Goal: Task Accomplishment & Management: Complete application form

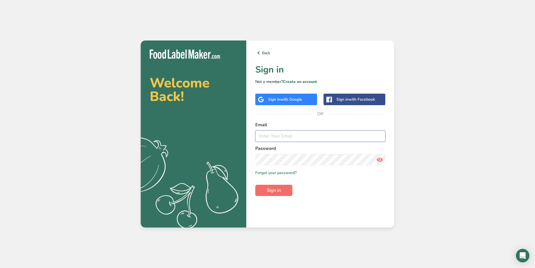
type input "[EMAIL_ADDRESS][DOMAIN_NAME]"
click at [272, 191] on span "Sign in" at bounding box center [274, 190] width 14 height 7
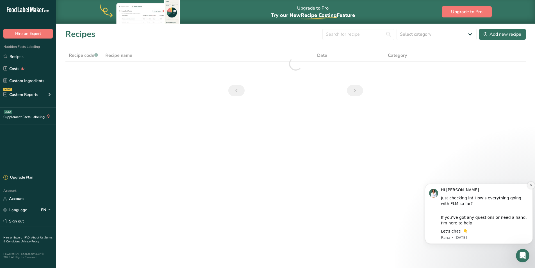
click at [527, 186] on div "Hi [PERSON_NAME] Just checking in! How’s everything going with FLM so far? If y…" at bounding box center [479, 214] width 108 height 60
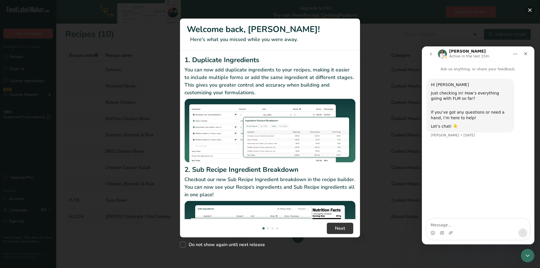
click at [529, 10] on button "New Features" at bounding box center [529, 10] width 9 height 9
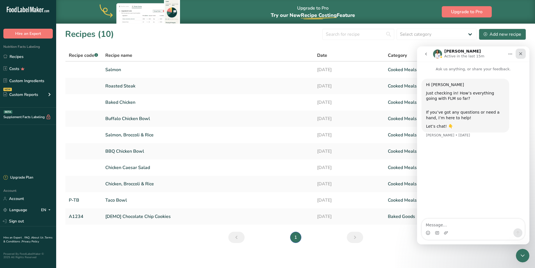
click at [522, 53] on icon "Close" at bounding box center [521, 53] width 3 height 3
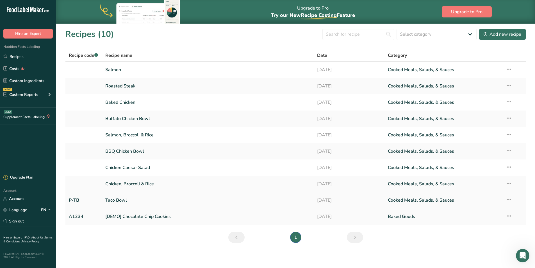
click at [123, 201] on link "Taco Bowl" at bounding box center [207, 200] width 205 height 12
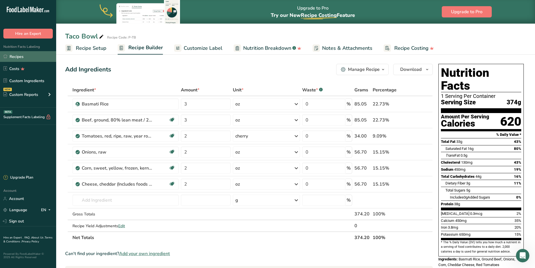
click at [26, 58] on link "Recipes" at bounding box center [28, 56] width 56 height 11
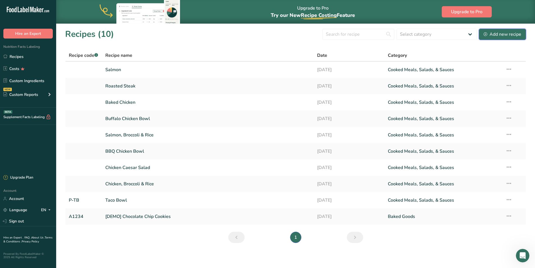
click at [498, 35] on div "Add new recipe" at bounding box center [503, 34] width 38 height 7
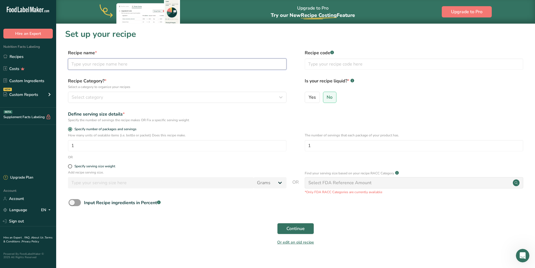
click at [110, 66] on input "text" at bounding box center [177, 63] width 219 height 11
type input "Green Goddess Ranch"
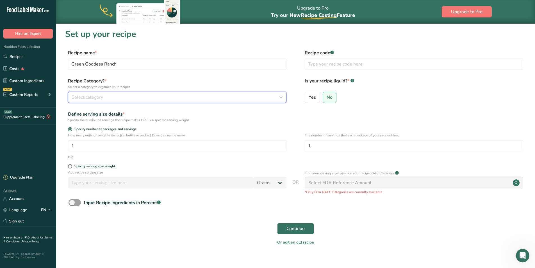
click at [102, 99] on span "Select category" at bounding box center [87, 97] width 31 height 7
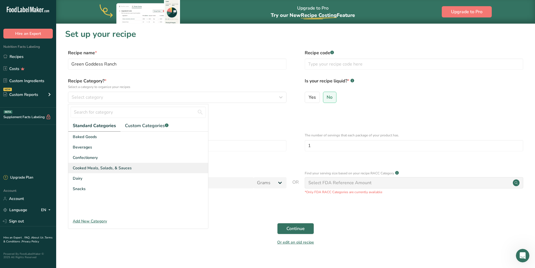
click at [97, 169] on span "Cooked Meals, Salads, & Sauces" at bounding box center [102, 168] width 59 height 6
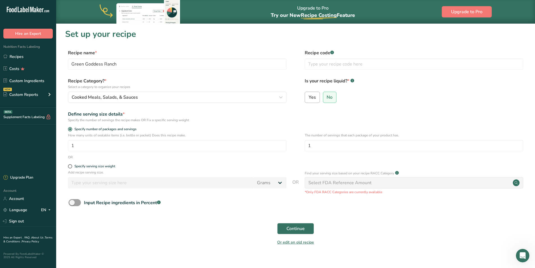
click at [313, 101] on label "Yes" at bounding box center [312, 97] width 15 height 11
click at [309, 99] on input "Yes" at bounding box center [307, 97] width 4 height 4
radio input "true"
radio input "false"
select select "22"
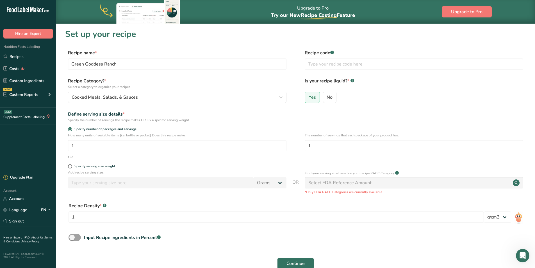
scroll to position [28, 0]
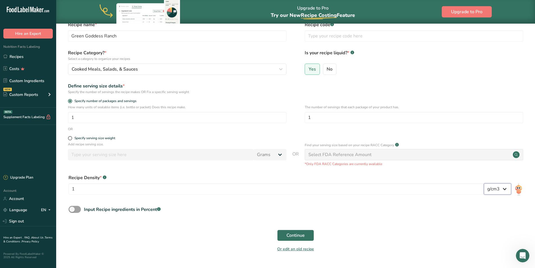
click at [507, 187] on select "lb/ft3 g/cm3" at bounding box center [497, 188] width 27 height 11
click at [520, 190] on img at bounding box center [519, 189] width 8 height 13
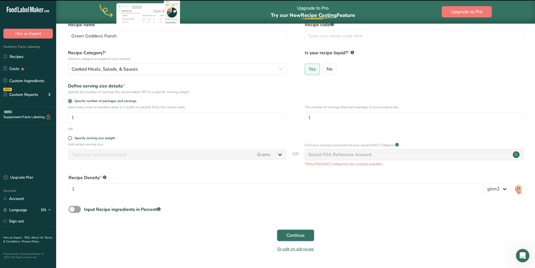
click at [298, 238] on span "Continue" at bounding box center [296, 235] width 18 height 7
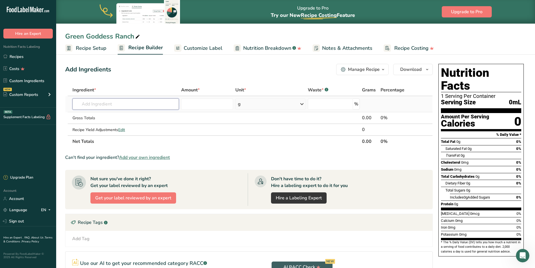
click at [118, 104] on input "text" at bounding box center [126, 103] width 107 height 11
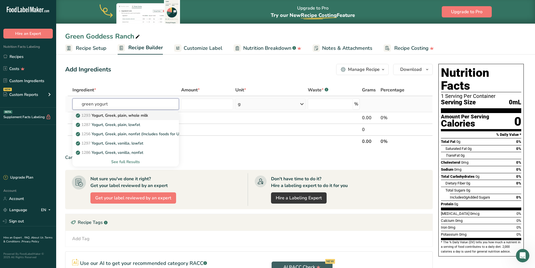
type input "green yogurt"
click at [124, 115] on p "1293 Yogurt, Greek, plain, whole milk" at bounding box center [112, 115] width 71 height 6
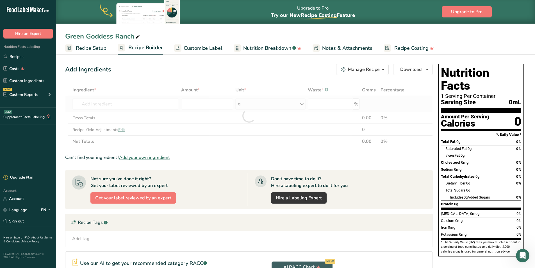
type input "Yogurt, Greek, plain, whole milk"
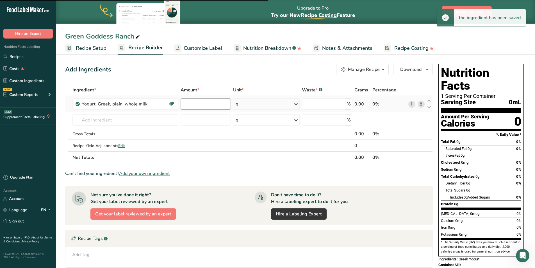
type input "0"
click at [208, 106] on input "0" at bounding box center [206, 103] width 50 height 11
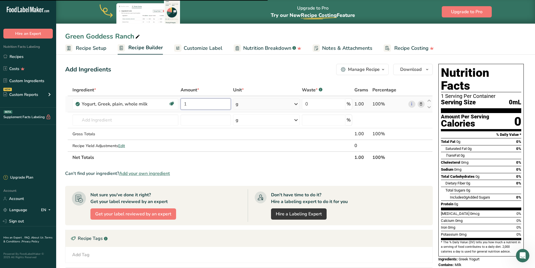
type input "1"
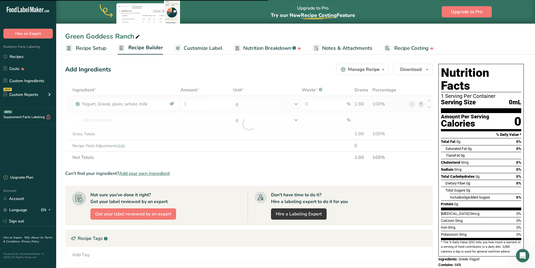
click at [295, 104] on div "Ingredient * Amount * Unit * Waste * .a-a{fill:#347362;}.b-a{fill:#fff;} Grams …" at bounding box center [249, 123] width 368 height 79
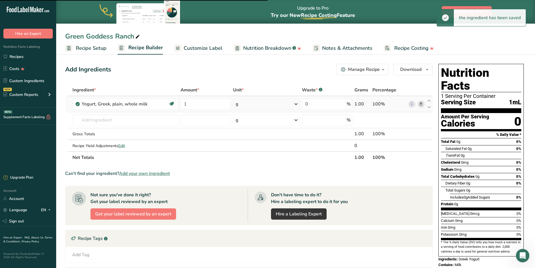
click at [295, 104] on icon at bounding box center [296, 104] width 7 height 10
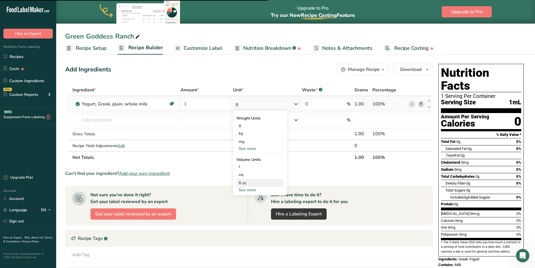
click at [247, 185] on div "fl oz" at bounding box center [260, 183] width 43 height 6
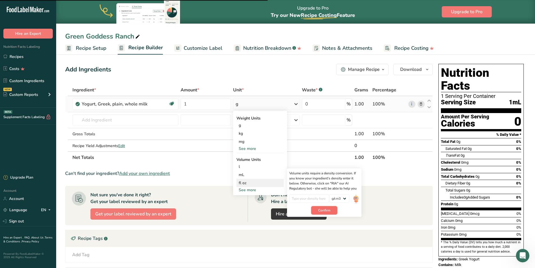
click at [324, 211] on span "Confirm" at bounding box center [324, 210] width 12 height 5
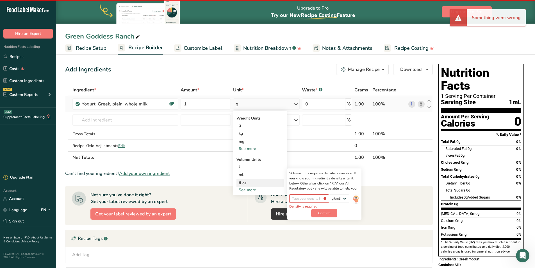
click at [314, 199] on input "number" at bounding box center [309, 198] width 40 height 8
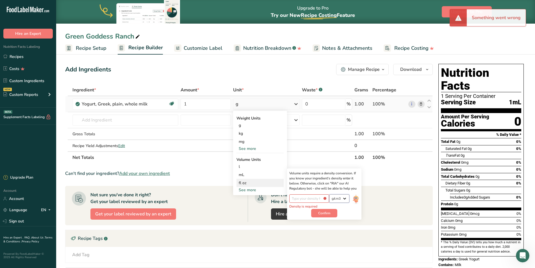
click at [346, 199] on select "lb/ft3 g/cm3" at bounding box center [339, 198] width 20 height 8
select select "23"
click at [329, 194] on select "lb/ft3 g/cm3" at bounding box center [339, 198] width 20 height 8
click at [325, 214] on span "Confirm" at bounding box center [324, 212] width 12 height 5
click at [304, 197] on input "number" at bounding box center [309, 198] width 40 height 8
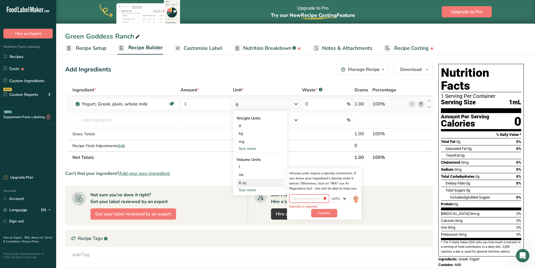
click at [325, 198] on input "number" at bounding box center [309, 198] width 40 height 8
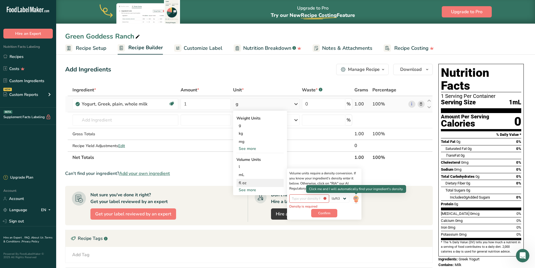
click at [356, 198] on img at bounding box center [356, 199] width 6 height 10
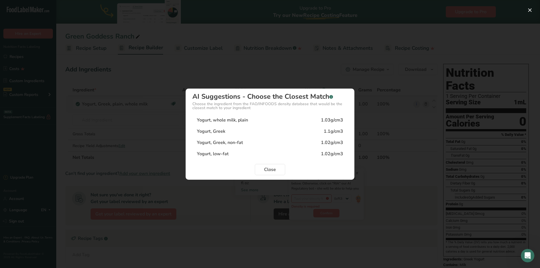
click at [273, 132] on div "Yogurt, Greek 1.1g/cm3" at bounding box center [269, 131] width 155 height 11
type input "1.1"
select select "22"
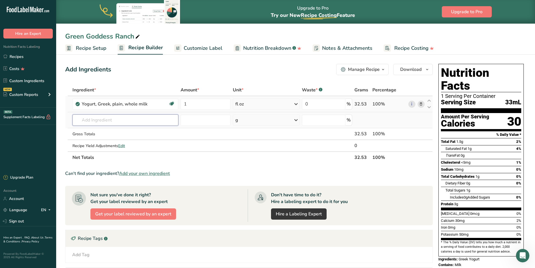
click at [145, 118] on input "text" at bounding box center [126, 119] width 106 height 11
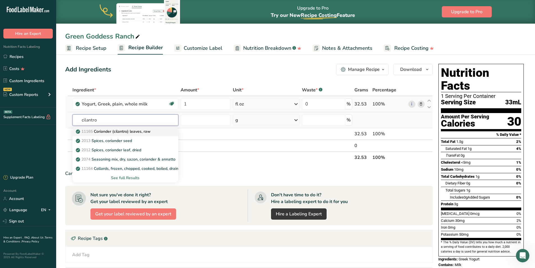
type input "cilantro"
click at [139, 132] on p "11165 Coriander (cilantro) leaves, raw" at bounding box center [114, 131] width 74 height 6
type input "Coriander (cilantro) leaves, raw"
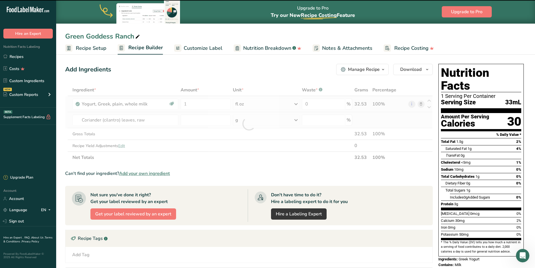
type input "0"
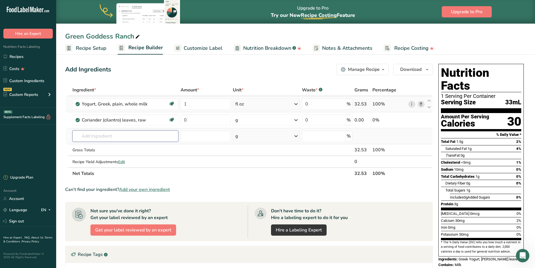
click at [132, 136] on input "text" at bounding box center [126, 135] width 106 height 11
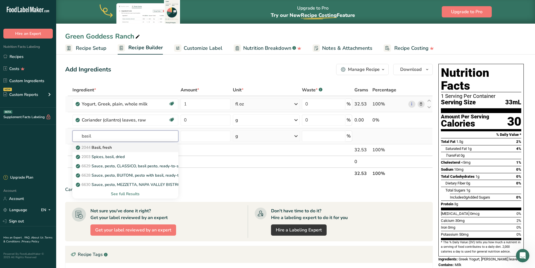
type input "basil"
click at [115, 147] on div "2044 Basil, fresh" at bounding box center [121, 147] width 88 height 6
type input "Basil, fresh"
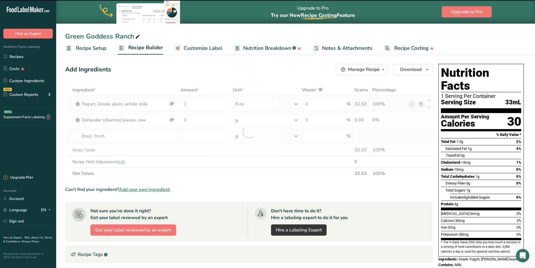
type input "0"
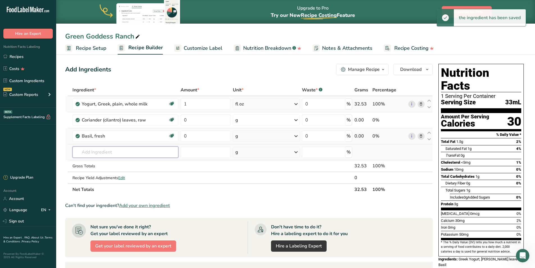
click at [111, 153] on input "text" at bounding box center [126, 151] width 106 height 11
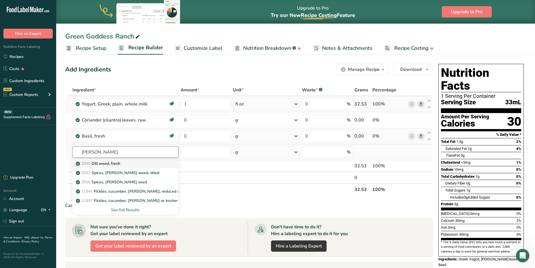
type input "[PERSON_NAME]"
click at [112, 166] on link "2045 [PERSON_NAME] weed, fresh" at bounding box center [126, 163] width 106 height 9
type input "Dill weed, fresh"
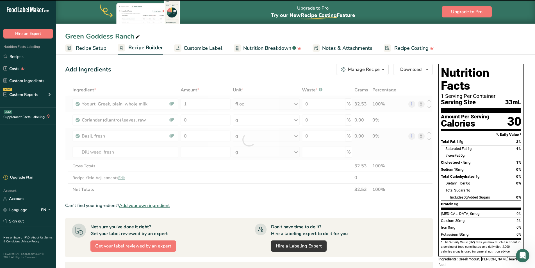
type input "0"
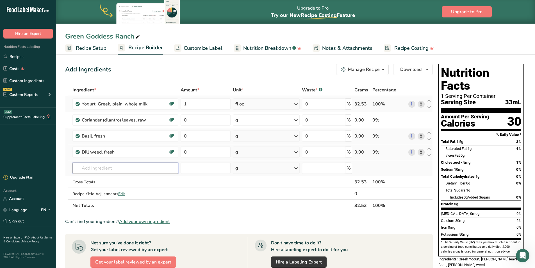
click at [112, 167] on input "text" at bounding box center [126, 167] width 106 height 11
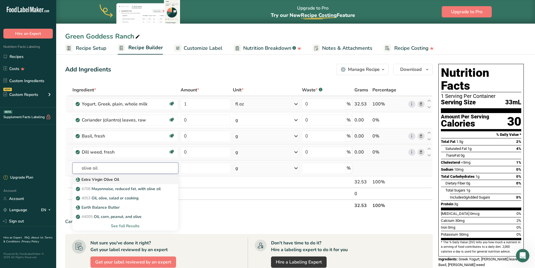
type input "olive oil"
click at [106, 182] on p "Extra Virgin Olive Oil" at bounding box center [98, 179] width 42 height 6
type input "Extra Virgin Olive Oil"
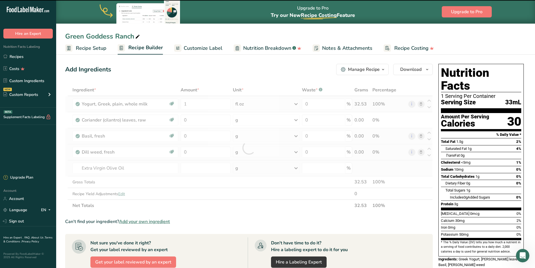
type input "0"
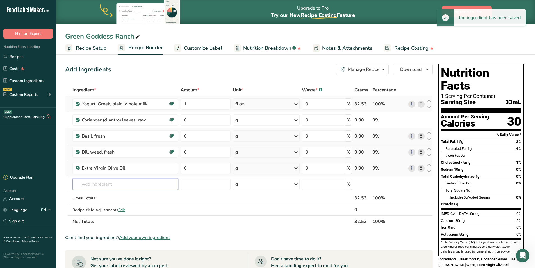
click at [106, 182] on input "text" at bounding box center [126, 183] width 106 height 11
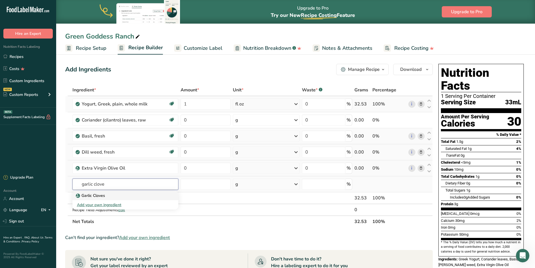
type input "garlic clove"
click at [101, 196] on p "Garlic Cloves" at bounding box center [91, 196] width 28 height 6
type input "Garlic Cloves"
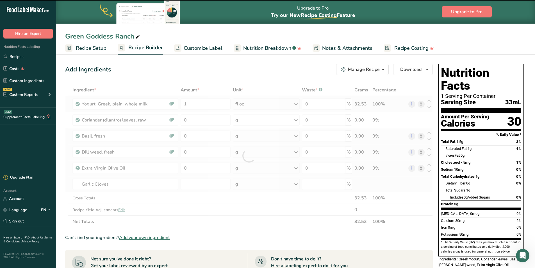
type input "0"
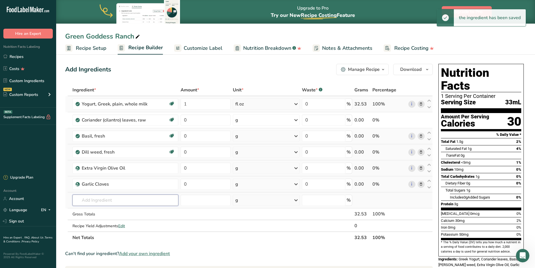
click at [103, 201] on input "text" at bounding box center [126, 199] width 106 height 11
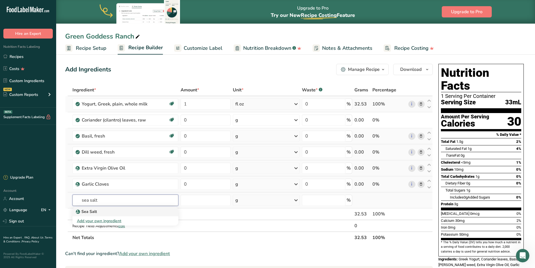
type input "sea salt"
click at [93, 211] on p "Sea Salt" at bounding box center [87, 212] width 20 height 6
type input "Sea Salt"
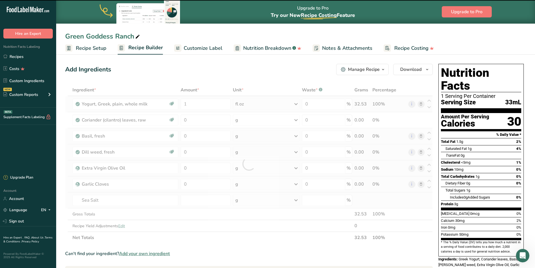
type input "0"
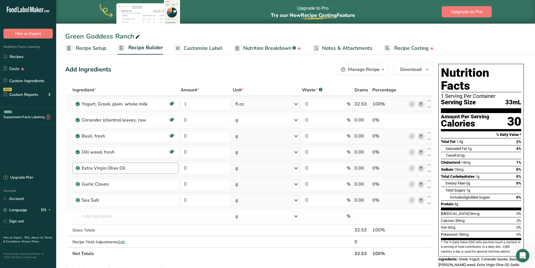
click at [160, 170] on div "Extra Virgin Olive Oil" at bounding box center [128, 168] width 93 height 7
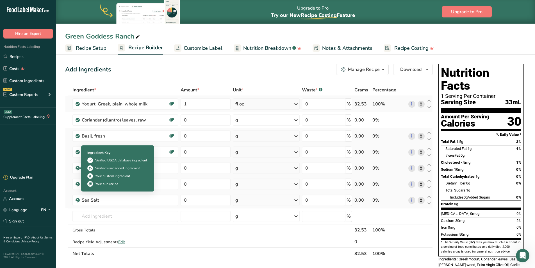
drag, startPoint x: 126, startPoint y: 169, endPoint x: 76, endPoint y: 169, distance: 49.5
click at [76, 169] on td "Extra Virgin Olive Oil" at bounding box center [125, 168] width 108 height 16
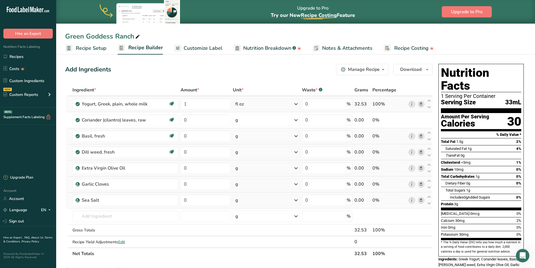
click at [420, 169] on icon at bounding box center [421, 168] width 4 height 6
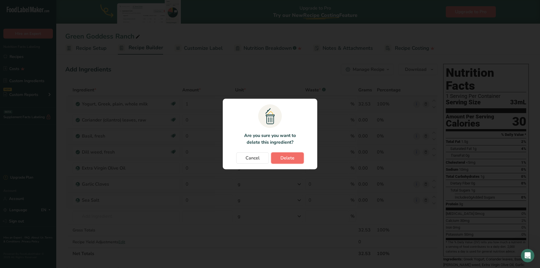
click at [291, 157] on span "Delete" at bounding box center [287, 158] width 14 height 7
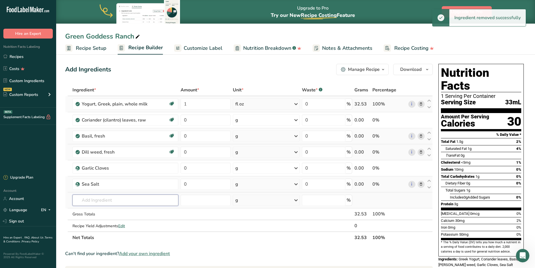
click at [123, 198] on input "text" at bounding box center [126, 199] width 106 height 11
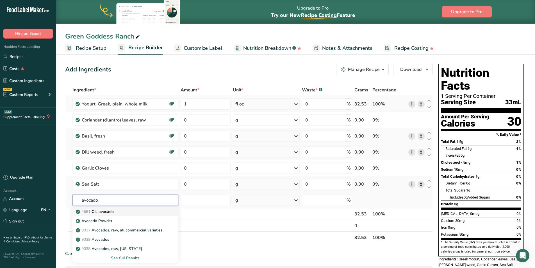
type input "avocado"
click at [109, 212] on p "4581 Oil, avocado" at bounding box center [95, 212] width 37 height 6
type input "Oil, avocado"
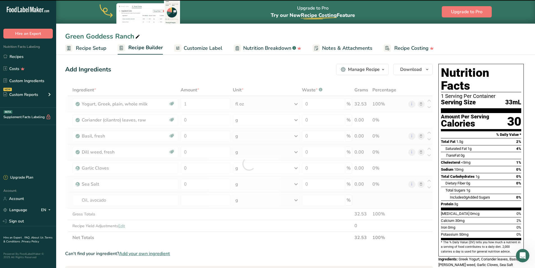
type input "0"
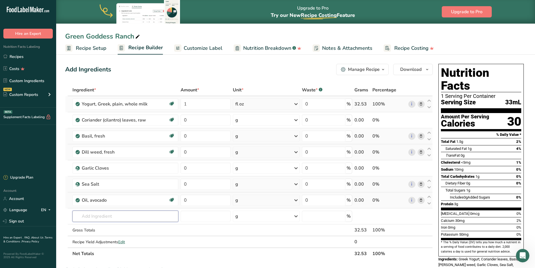
click at [109, 212] on input "text" at bounding box center [126, 215] width 106 height 11
type input "parsley"
click at [110, 188] on p "11297 [GEOGRAPHIC_DATA], fresh" at bounding box center [97, 187] width 41 height 6
type input "Parsley, fresh"
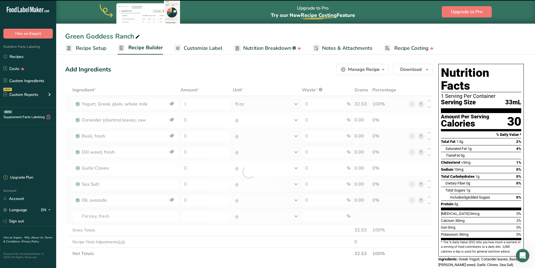
type input "0"
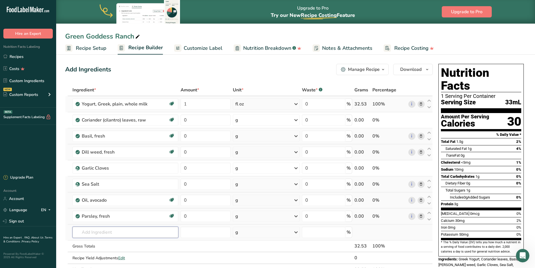
click at [108, 234] on input "text" at bounding box center [126, 232] width 106 height 11
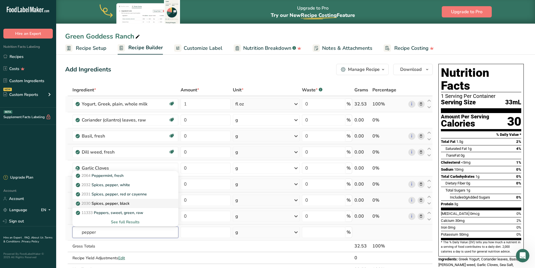
type input "pepper"
click at [122, 205] on p "2030 Spices, pepper, black" at bounding box center [103, 203] width 53 height 6
type input "Spices, pepper, black"
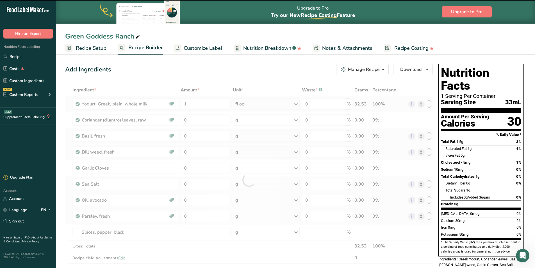
type input "0"
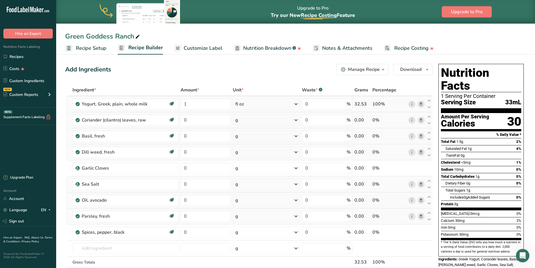
click at [296, 119] on icon at bounding box center [296, 120] width 7 height 10
click at [295, 201] on icon at bounding box center [296, 200] width 7 height 10
click at [253, 235] on div "1 tsp" at bounding box center [259, 235] width 47 height 8
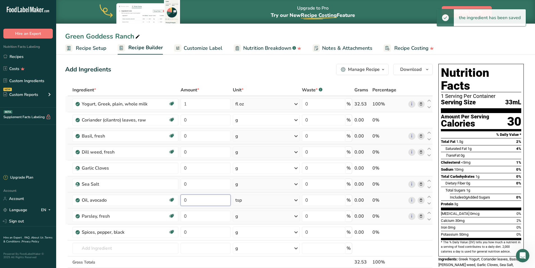
click at [219, 204] on input "0" at bounding box center [206, 199] width 50 height 11
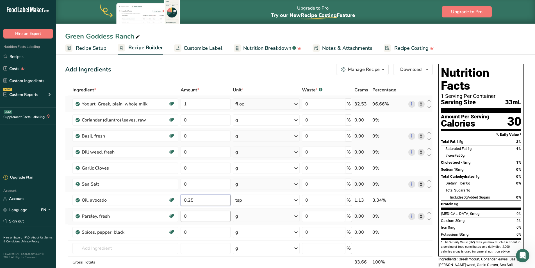
type input "0.25"
click at [219, 219] on div "Ingredient * Amount * Unit * Waste * .a-a{fill:#347362;}.b-a{fill:#fff;} Grams …" at bounding box center [249, 187] width 368 height 207
drag, startPoint x: 187, startPoint y: 218, endPoint x: 183, endPoint y: 216, distance: 4.2
click at [183, 216] on input "0" at bounding box center [206, 215] width 50 height 11
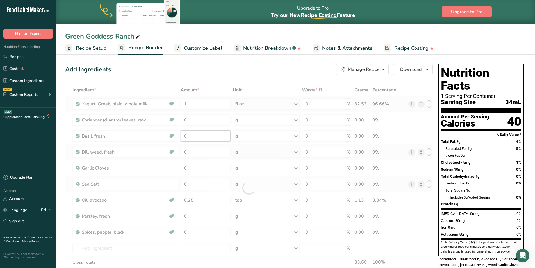
drag, startPoint x: 187, startPoint y: 137, endPoint x: 182, endPoint y: 137, distance: 5.7
click at [182, 137] on div "Ingredient * Amount * Unit * Waste * .a-a{fill:#347362;}.b-a{fill:#fff;} Grams …" at bounding box center [249, 187] width 368 height 207
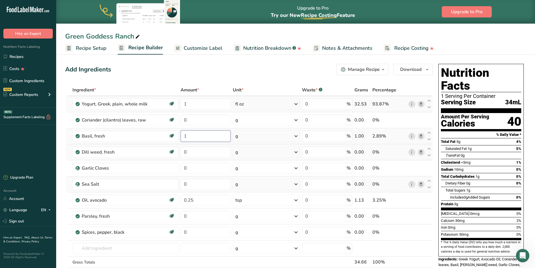
type input "1"
click at [295, 135] on div "Ingredient * Amount * Unit * Waste * .a-a{fill:#347362;}.b-a{fill:#fff;} Grams …" at bounding box center [249, 187] width 368 height 207
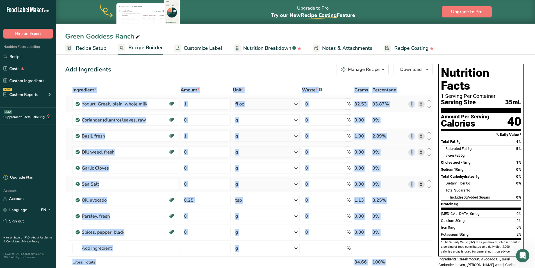
click at [295, 135] on icon at bounding box center [296, 136] width 7 height 10
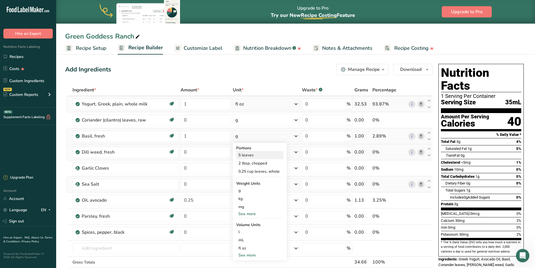
click at [250, 155] on div "5 leaves" at bounding box center [259, 155] width 47 height 8
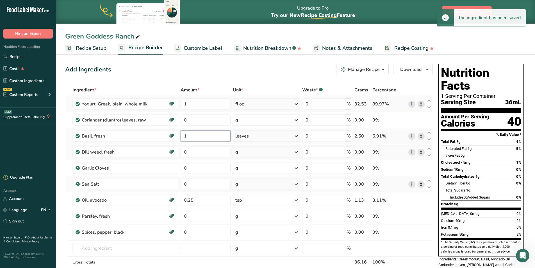
click at [184, 136] on input "1" at bounding box center [206, 135] width 50 height 11
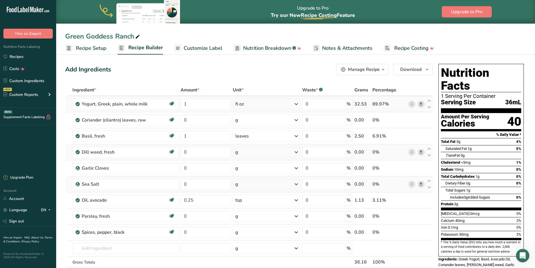
click at [286, 152] on div "Ingredient * Amount * Unit * Waste * .a-a{fill:#347362;}.b-a{fill:#fff;} Grams …" at bounding box center [249, 187] width 368 height 207
click at [297, 153] on icon at bounding box center [296, 152] width 7 height 10
click at [255, 173] on div "5 sprigs" at bounding box center [259, 171] width 47 height 8
click at [184, 151] on input "0" at bounding box center [206, 151] width 50 height 11
type input "1"
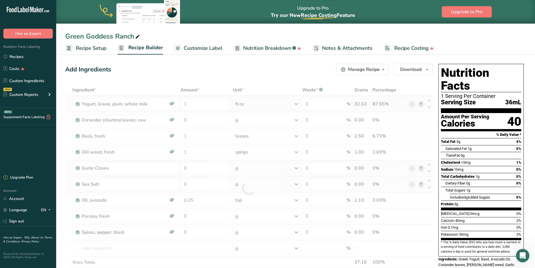
click at [296, 169] on div "Ingredient * Amount * Unit * Waste * .a-a{fill:#347362;}.b-a{fill:#fff;} Grams …" at bounding box center [249, 187] width 368 height 207
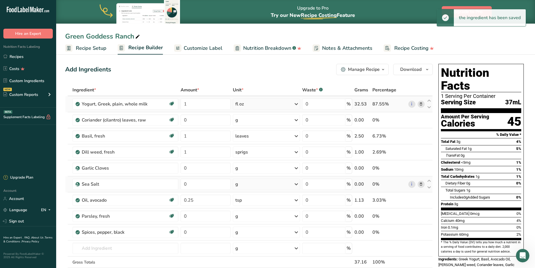
click at [296, 169] on icon at bounding box center [296, 168] width 7 height 10
click at [296, 168] on icon at bounding box center [296, 168] width 7 height 10
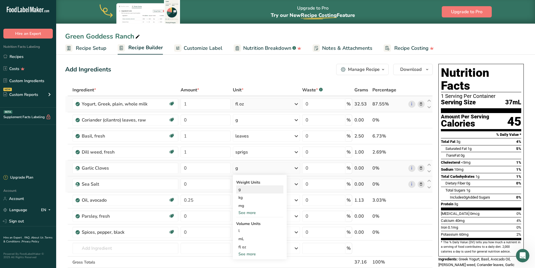
click at [249, 189] on div "g" at bounding box center [259, 189] width 47 height 8
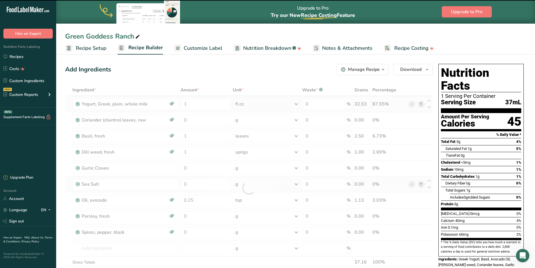
click at [190, 168] on div at bounding box center [249, 187] width 368 height 207
click at [190, 168] on input "0" at bounding box center [206, 167] width 50 height 11
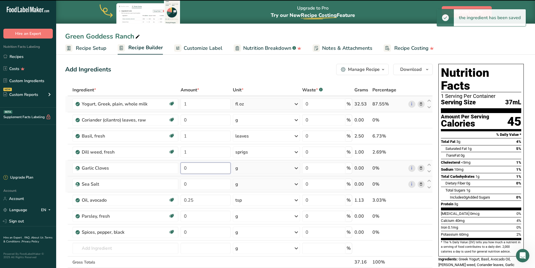
click at [190, 168] on input "0" at bounding box center [206, 167] width 50 height 11
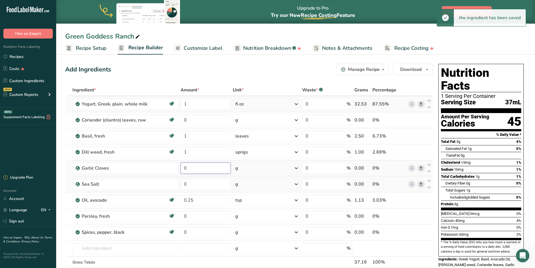
drag, startPoint x: 188, startPoint y: 168, endPoint x: 184, endPoint y: 169, distance: 3.7
click at [184, 169] on input "0" at bounding box center [206, 167] width 50 height 11
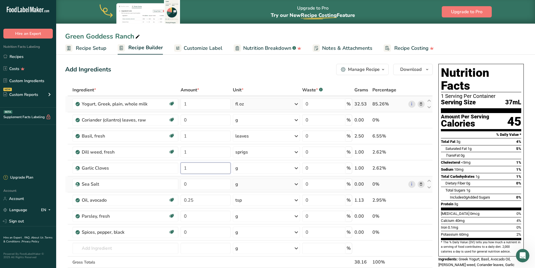
type input "1"
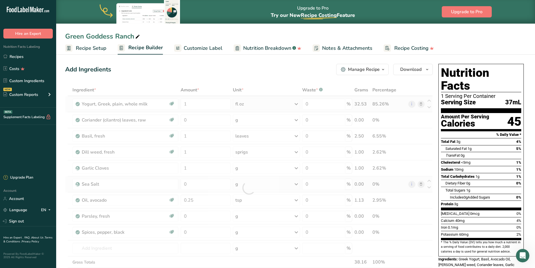
click at [296, 184] on div "Ingredient * Amount * Unit * Waste * .a-a{fill:#347362;}.b-a{fill:#fff;} Grams …" at bounding box center [249, 187] width 368 height 207
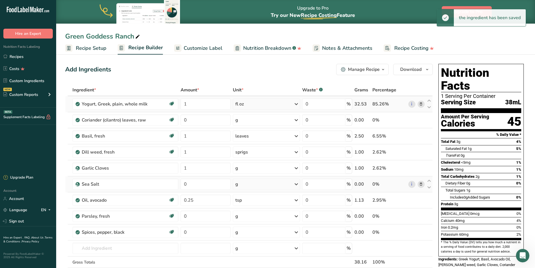
click at [296, 184] on icon at bounding box center [296, 184] width 7 height 10
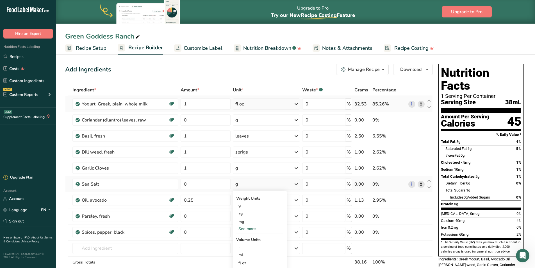
click at [252, 228] on div "See more" at bounding box center [259, 229] width 47 height 6
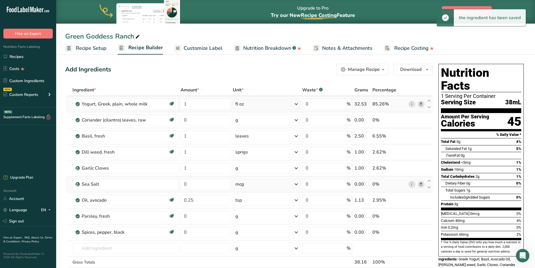
click at [296, 183] on icon at bounding box center [296, 184] width 7 height 10
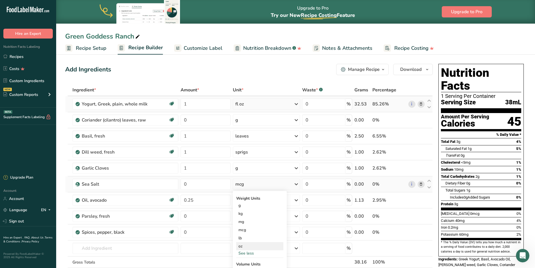
click at [243, 245] on div "oz" at bounding box center [259, 246] width 47 height 8
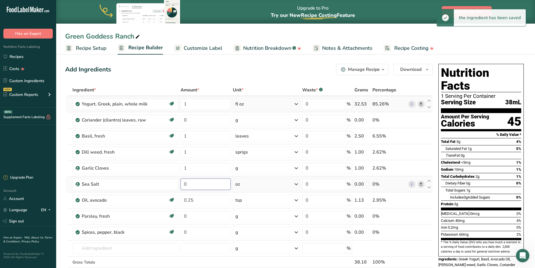
drag, startPoint x: 187, startPoint y: 184, endPoint x: 184, endPoint y: 185, distance: 3.3
click at [184, 185] on input "0" at bounding box center [206, 183] width 50 height 11
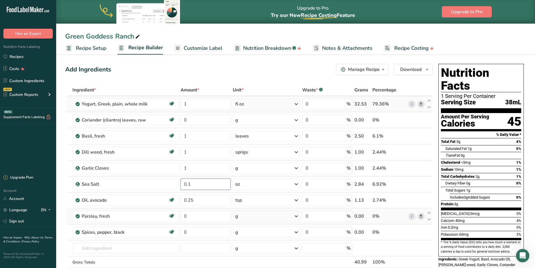
type input "0.1"
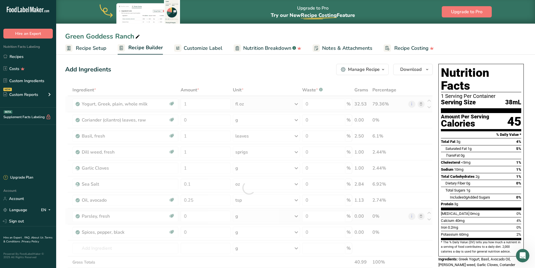
click at [270, 219] on div "Ingredient * Amount * Unit * Waste * .a-a{fill:#347362;}.b-a{fill:#fff;} Grams …" at bounding box center [249, 187] width 368 height 207
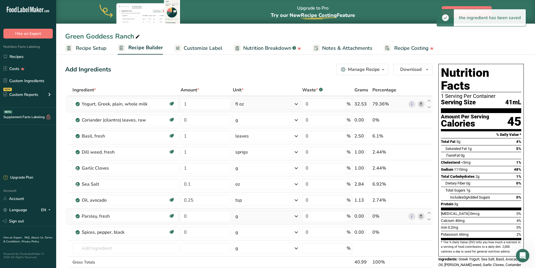
click at [295, 216] on icon at bounding box center [296, 216] width 7 height 10
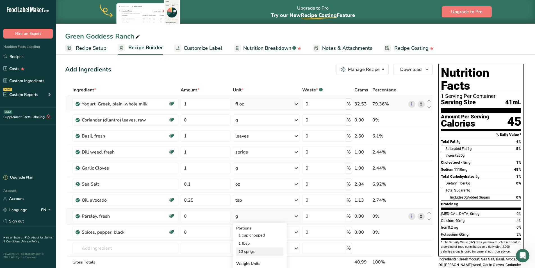
click at [265, 252] on div "10 sprigs" at bounding box center [259, 251] width 47 height 8
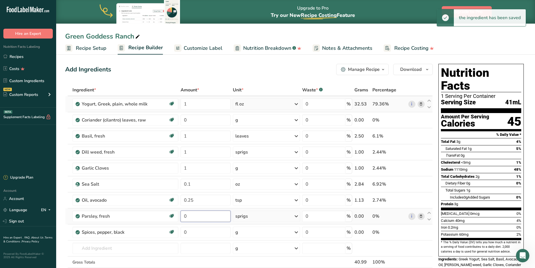
drag, startPoint x: 186, startPoint y: 218, endPoint x: 182, endPoint y: 218, distance: 4.2
click at [182, 218] on input "0" at bounding box center [206, 215] width 50 height 11
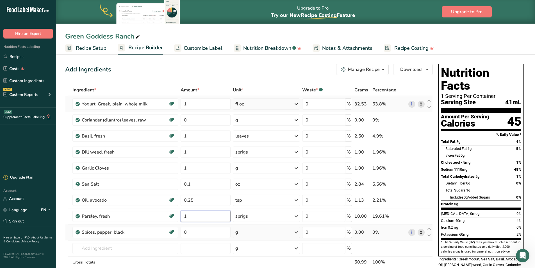
type input "1"
click at [295, 231] on div "Ingredient * Amount * Unit * Waste * .a-a{fill:#347362;}.b-a{fill:#fff;} Grams …" at bounding box center [249, 187] width 368 height 207
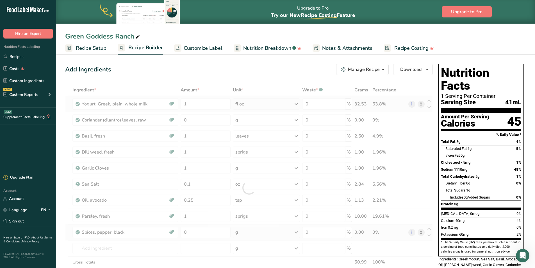
click at [295, 231] on div at bounding box center [249, 187] width 368 height 207
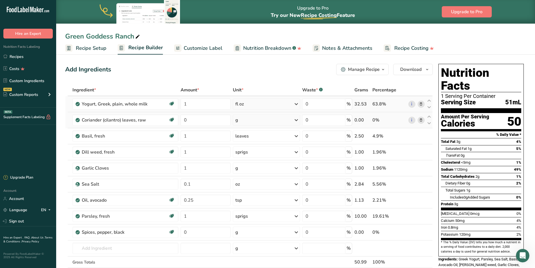
click at [296, 119] on icon at bounding box center [296, 120] width 7 height 10
click at [277, 147] on div "9 sprigs" at bounding box center [259, 147] width 47 height 8
click at [185, 121] on input "0" at bounding box center [206, 119] width 50 height 11
type input "1"
click at [296, 234] on div "Ingredient * Amount * Unit * Waste * .a-a{fill:#347362;}.b-a{fill:#fff;} Grams …" at bounding box center [249, 187] width 368 height 207
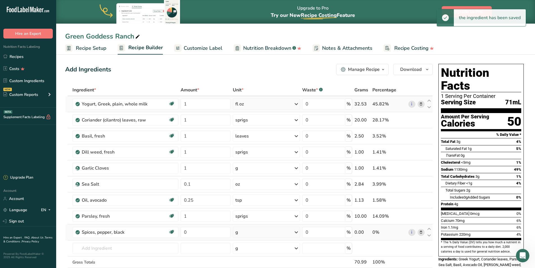
click at [295, 234] on icon at bounding box center [296, 232] width 7 height 10
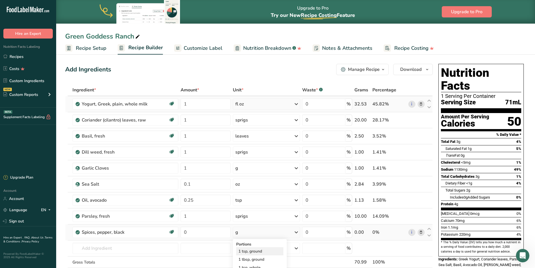
click at [268, 252] on div "1 tsp, ground" at bounding box center [259, 251] width 47 height 8
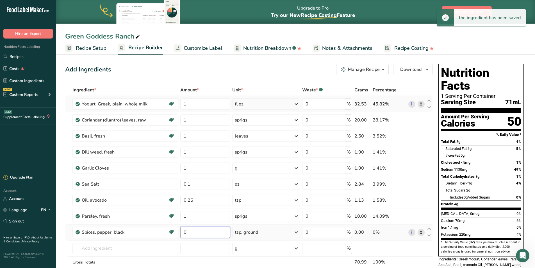
drag, startPoint x: 189, startPoint y: 233, endPoint x: 180, endPoint y: 233, distance: 8.4
click at [180, 233] on input "0" at bounding box center [205, 232] width 50 height 11
type input "0.1"
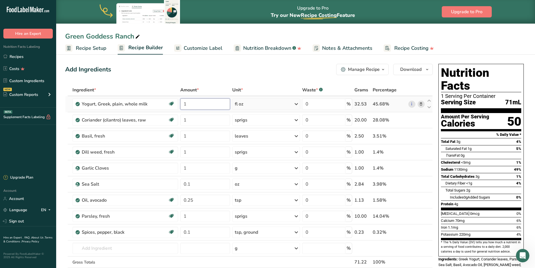
click at [187, 105] on div "Ingredient * Amount * Unit * Waste * .a-a{fill:#347362;}.b-a{fill:#fff;} Grams …" at bounding box center [249, 187] width 368 height 207
drag, startPoint x: 190, startPoint y: 106, endPoint x: 183, endPoint y: 106, distance: 6.8
click at [183, 106] on input "1" at bounding box center [205, 103] width 50 height 11
type input "1.5"
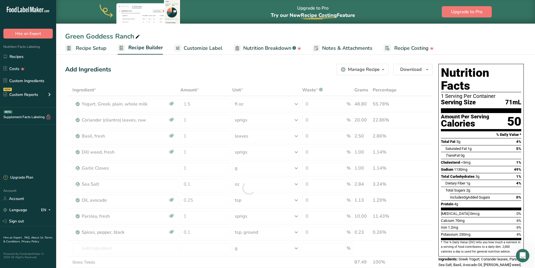
click at [235, 77] on div "Add Ingredients Manage Recipe Delete Recipe Duplicate Recipe Scale Recipe Save …" at bounding box center [250, 269] width 371 height 414
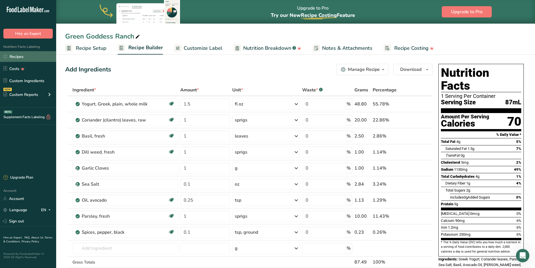
click at [15, 58] on link "Recipes" at bounding box center [28, 56] width 56 height 11
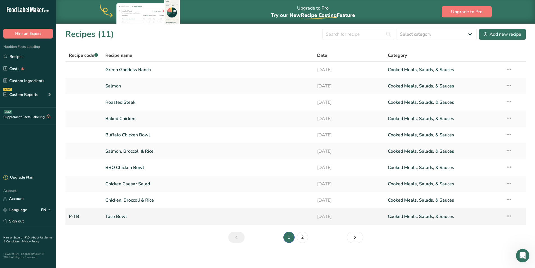
click at [116, 217] on link "Taco Bowl" at bounding box center [207, 216] width 205 height 12
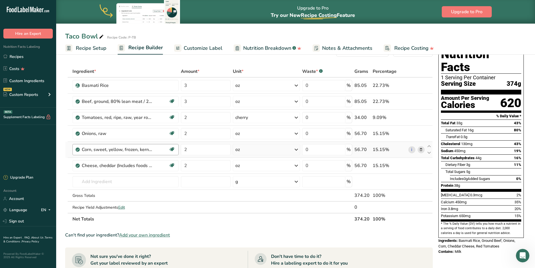
scroll to position [56, 0]
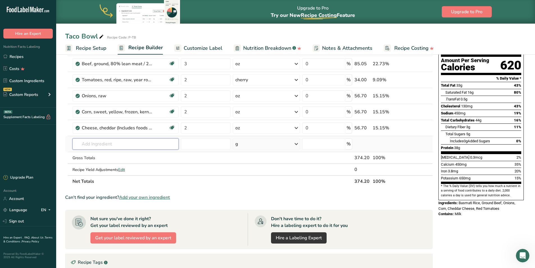
click at [117, 146] on input "text" at bounding box center [126, 143] width 106 height 11
type input "green goddess"
click at [117, 156] on p "43017 Salad dressing, green goddess, regular" at bounding box center [120, 155] width 87 height 6
type input "Salad dressing, green goddess, regular"
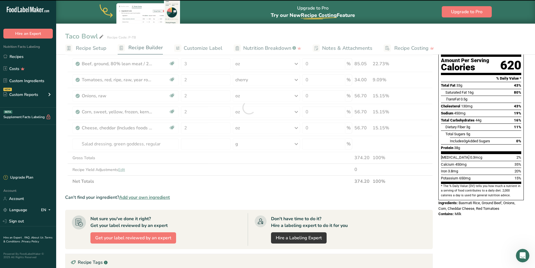
type input "0"
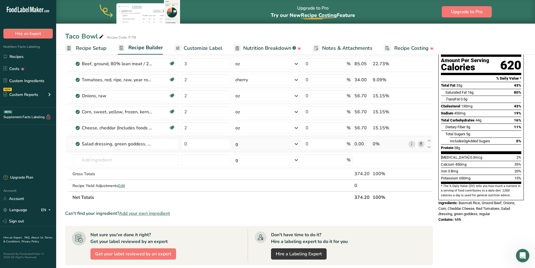
click at [295, 145] on icon at bounding box center [296, 144] width 7 height 10
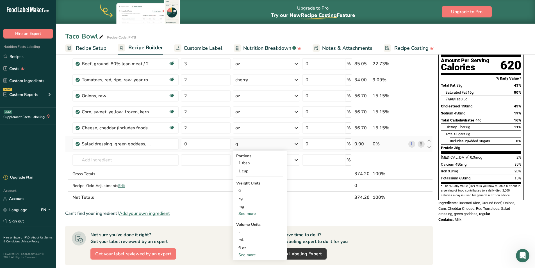
click at [253, 212] on div "See more" at bounding box center [259, 213] width 47 height 6
click at [250, 233] on div "oz" at bounding box center [259, 231] width 47 height 8
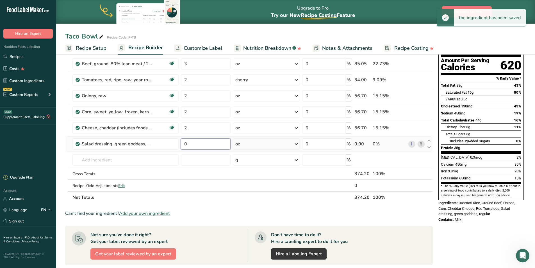
drag, startPoint x: 197, startPoint y: 147, endPoint x: 185, endPoint y: 146, distance: 12.1
click at [185, 146] on input "0" at bounding box center [206, 143] width 50 height 11
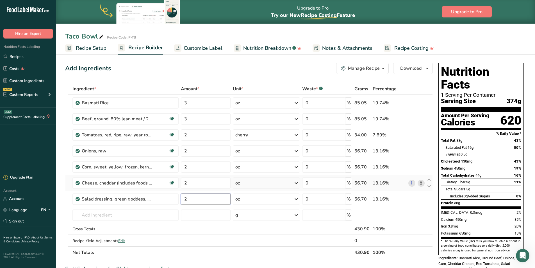
scroll to position [0, 0]
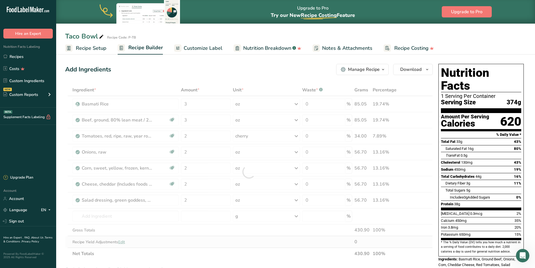
click at [256, 243] on div "Ingredient * Amount * Unit * Waste * .a-a{fill:#347362;}.b-a{fill:#fff;} Grams …" at bounding box center [249, 171] width 368 height 175
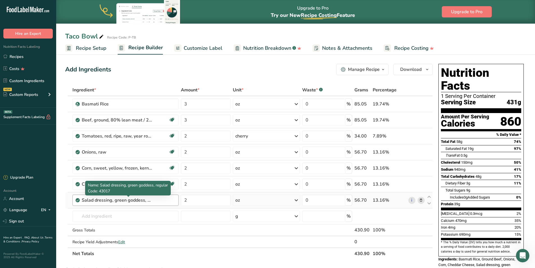
click at [148, 203] on div "Salad dressing, green goddess, regular" at bounding box center [117, 200] width 70 height 7
drag, startPoint x: 114, startPoint y: 200, endPoint x: 166, endPoint y: 202, distance: 51.5
click at [166, 202] on div "Salad dressing, green goddess, regular" at bounding box center [129, 200] width 94 height 7
drag, startPoint x: 188, startPoint y: 200, endPoint x: 190, endPoint y: 204, distance: 4.4
click at [185, 204] on input "2" at bounding box center [206, 199] width 50 height 11
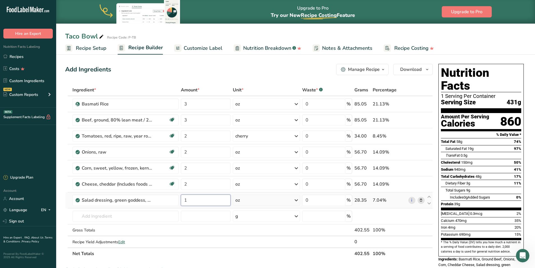
type input "1"
click at [255, 243] on div "Ingredient * Amount * Unit * Waste * .a-a{fill:#347362;}.b-a{fill:#fff;} Grams …" at bounding box center [249, 171] width 368 height 175
click at [421, 199] on icon at bounding box center [421, 200] width 4 height 6
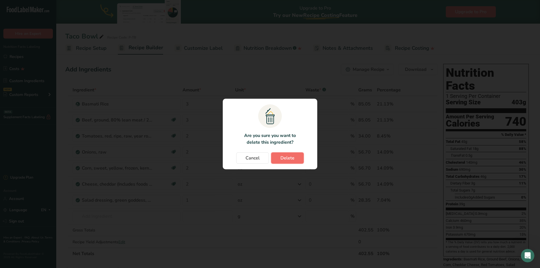
click at [293, 160] on span "Delete" at bounding box center [287, 158] width 14 height 7
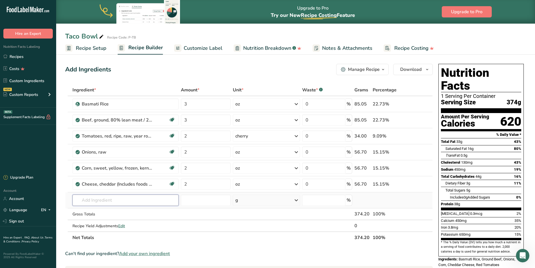
click at [110, 198] on input "text" at bounding box center [126, 199] width 106 height 11
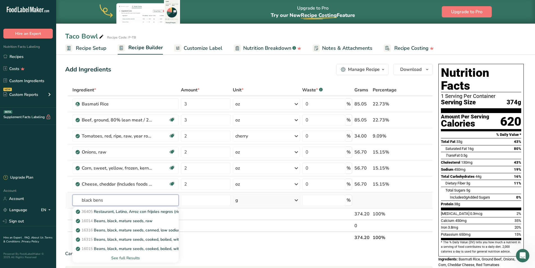
type input "black bens"
click at [131, 257] on div "See full Results" at bounding box center [125, 258] width 97 height 6
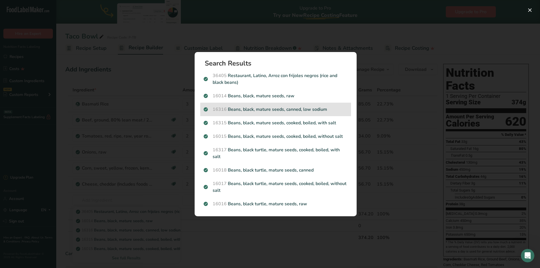
click at [255, 108] on p "16316 Beans, black, mature seeds, canned, low sodium" at bounding box center [275, 109] width 144 height 7
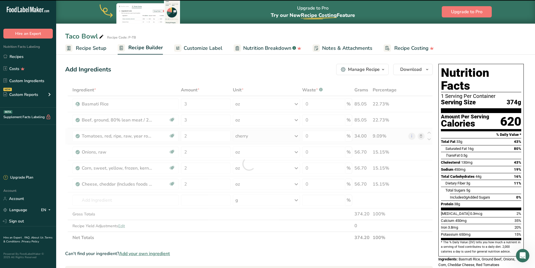
type input "0"
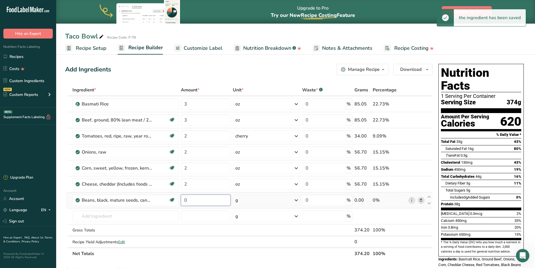
click at [184, 201] on input "0" at bounding box center [206, 199] width 50 height 11
type input "1"
click at [278, 203] on div "Ingredient * Amount * Unit * Waste * .a-a{fill:#347362;}.b-a{fill:#fff;} Grams …" at bounding box center [249, 171] width 368 height 175
click at [295, 199] on icon at bounding box center [296, 200] width 7 height 10
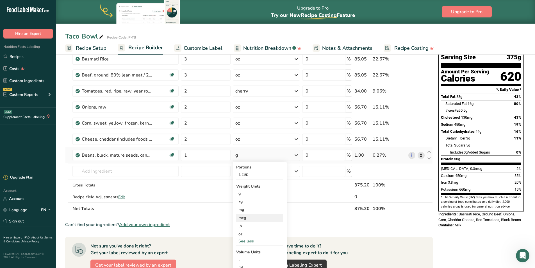
scroll to position [56, 0]
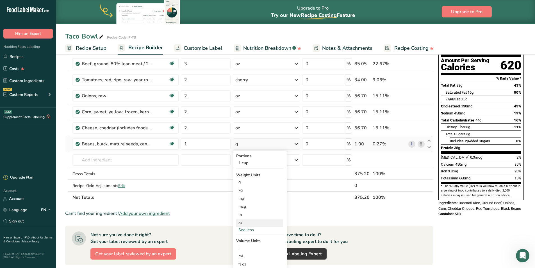
click at [252, 225] on div "oz" at bounding box center [259, 223] width 47 height 8
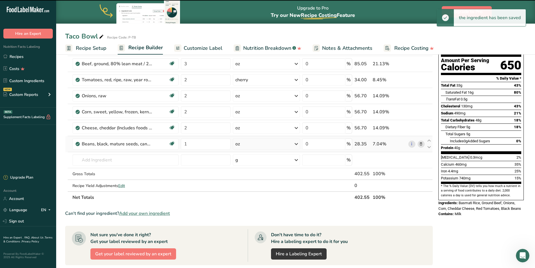
scroll to position [0, 0]
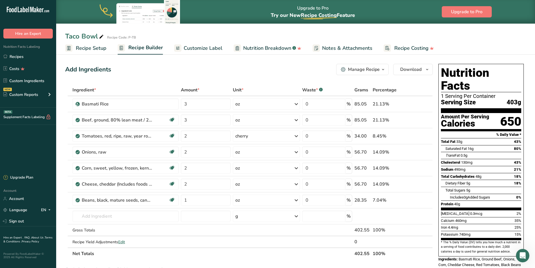
click at [193, 50] on span "Customize Label" at bounding box center [203, 48] width 39 height 8
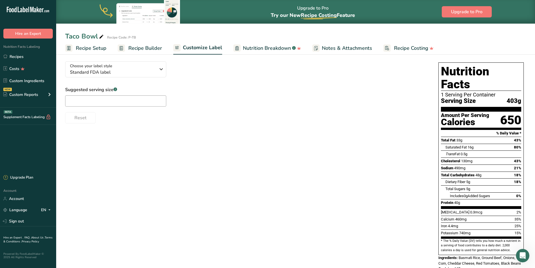
scroll to position [41, 0]
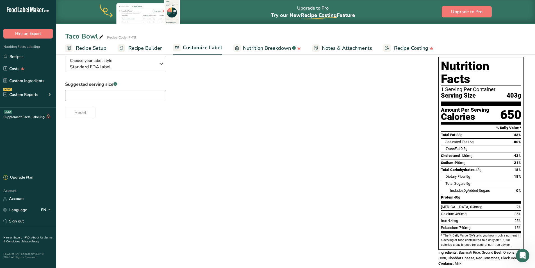
click at [144, 50] on span "Recipe Builder" at bounding box center [145, 48] width 34 height 8
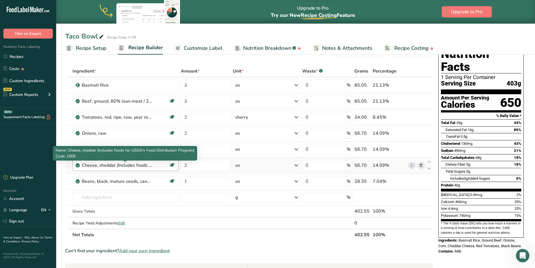
scroll to position [28, 0]
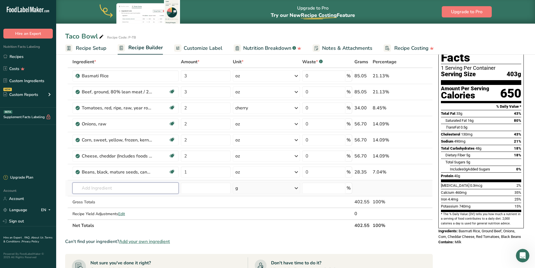
click at [127, 191] on input "text" at bounding box center [126, 187] width 106 height 11
type input "sea salt"
click at [104, 200] on div "Sea Salt" at bounding box center [121, 199] width 88 height 6
type input "Sea Salt"
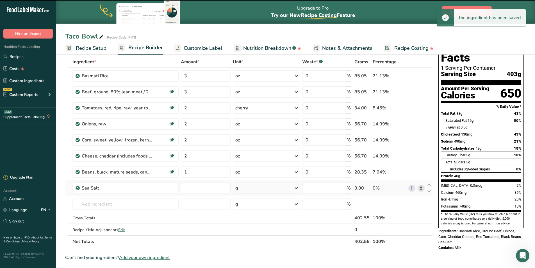
type input "0"
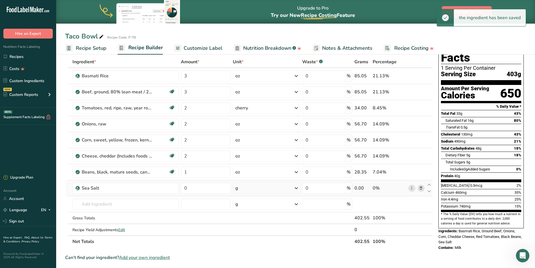
click at [296, 189] on icon at bounding box center [296, 188] width 7 height 10
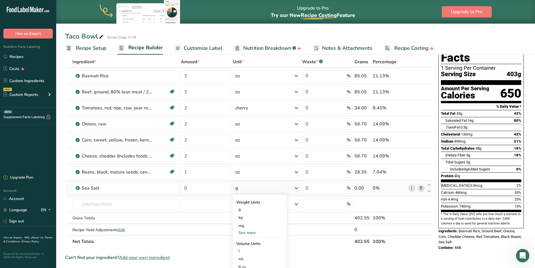
click at [257, 232] on div "See more" at bounding box center [259, 233] width 47 height 6
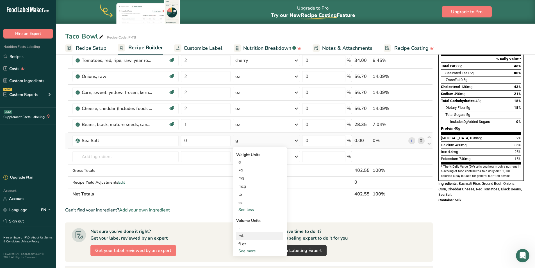
scroll to position [84, 0]
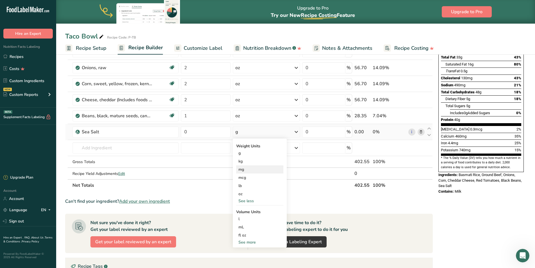
click at [246, 172] on div "mg" at bounding box center [259, 169] width 47 height 8
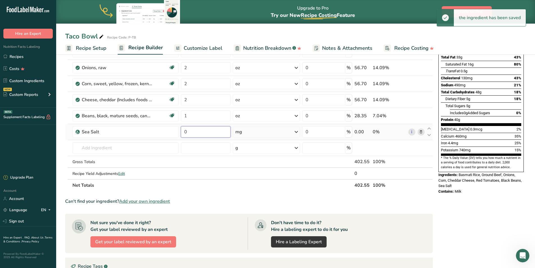
click at [185, 133] on input "0" at bounding box center [206, 131] width 50 height 11
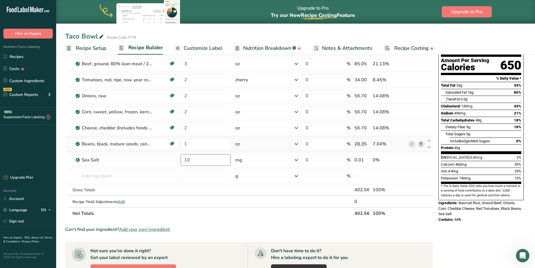
scroll to position [0, 0]
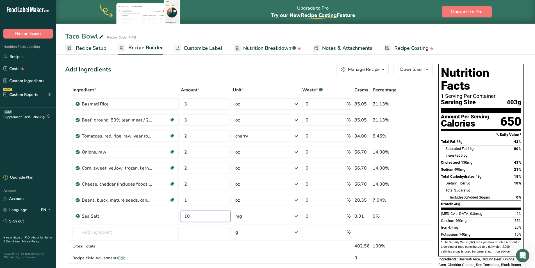
type input "10"
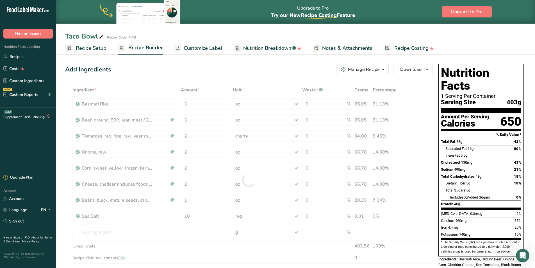
click at [62, 219] on section "Add Ingredients Manage Recipe Delete Recipe Duplicate Recipe Scale Recipe Save …" at bounding box center [295, 261] width 479 height 416
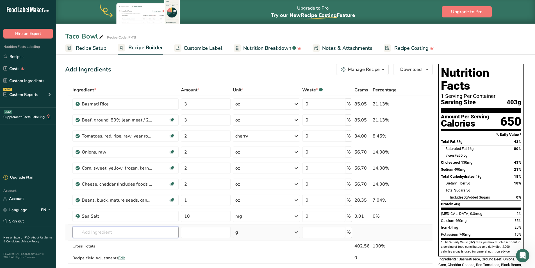
click at [108, 234] on input "text" at bounding box center [126, 232] width 106 height 11
type input "s"
click at [210, 49] on span "Customize Label" at bounding box center [203, 48] width 39 height 8
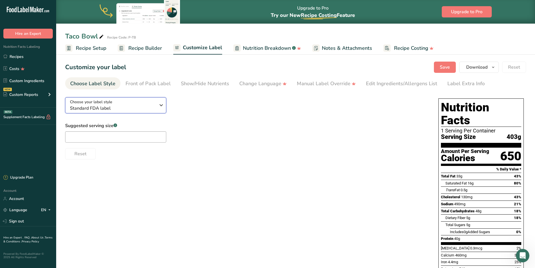
click at [160, 106] on icon "button" at bounding box center [161, 105] width 7 height 10
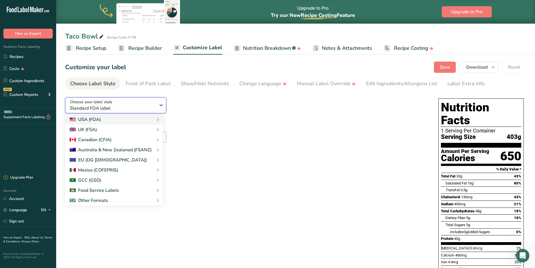
click at [160, 106] on icon "button" at bounding box center [161, 105] width 7 height 10
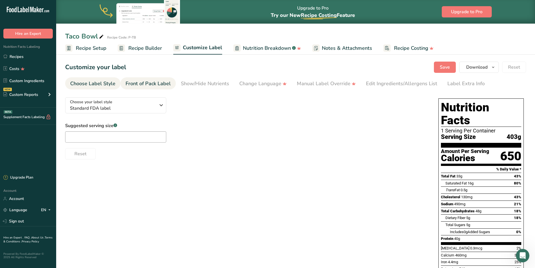
click at [161, 85] on div "Front of Pack Label" at bounding box center [148, 84] width 45 height 8
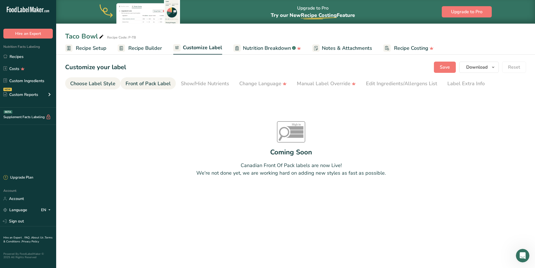
click at [97, 86] on div "Choose Label Style" at bounding box center [92, 84] width 45 height 8
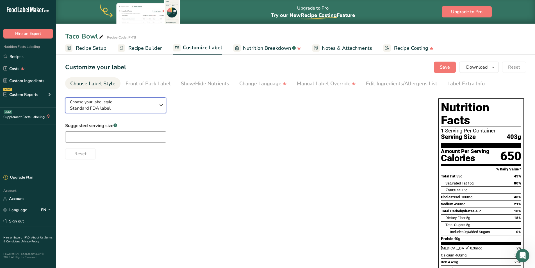
click at [162, 108] on icon "button" at bounding box center [161, 105] width 7 height 10
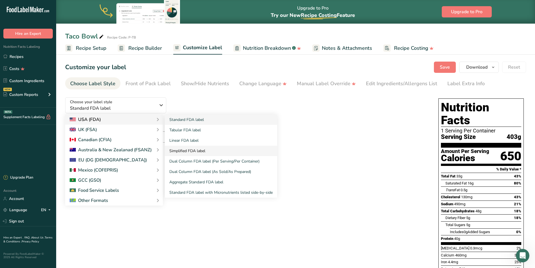
click at [184, 153] on link "Simplified FDA label" at bounding box center [221, 151] width 112 height 10
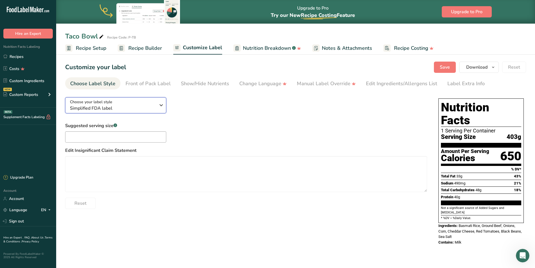
click at [159, 103] on icon "button" at bounding box center [161, 105] width 7 height 10
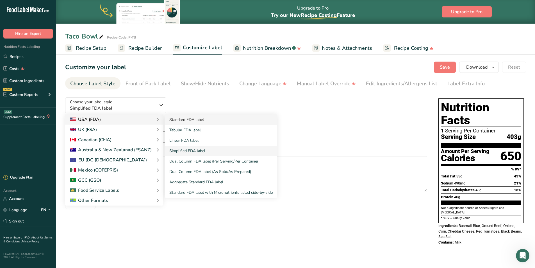
click at [189, 121] on link "Standard FDA label" at bounding box center [221, 119] width 112 height 10
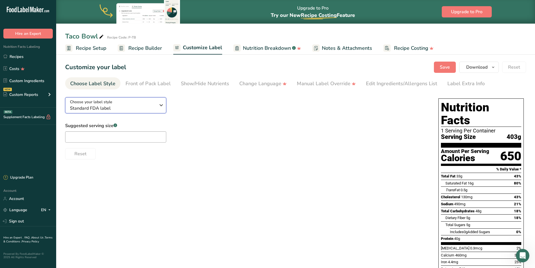
click at [160, 107] on icon "button" at bounding box center [161, 105] width 7 height 10
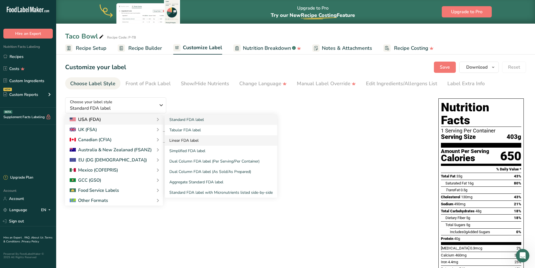
click at [190, 144] on link "Linear FDA label" at bounding box center [221, 140] width 112 height 10
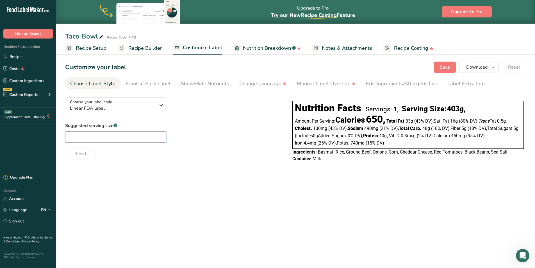
click at [113, 137] on input "text" at bounding box center [115, 136] width 101 height 11
type input "1"
click at [180, 169] on section "Customize your label Save Download Choose what to show on your downloaded label…" at bounding box center [295, 115] width 479 height 124
click at [394, 87] on div "Edit Ingredients/Allergens List" at bounding box center [401, 84] width 71 height 8
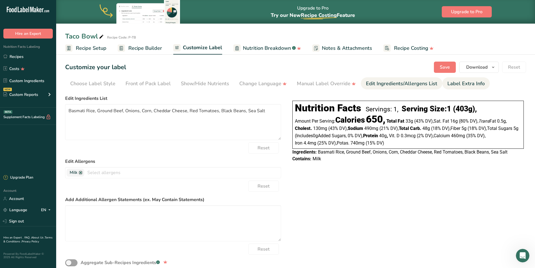
click at [469, 86] on div "Label Extra Info" at bounding box center [466, 84] width 37 height 8
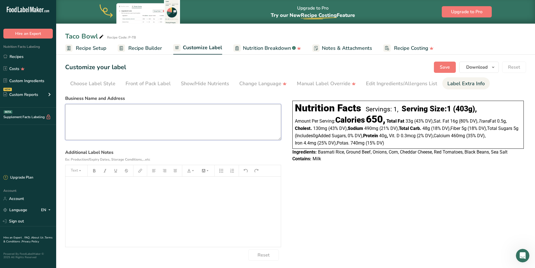
click at [90, 115] on textarea at bounding box center [173, 122] width 216 height 36
type textarea "Good Bowl [DOMAIN_NAME]"
click at [89, 86] on div "Choose Label Style" at bounding box center [92, 84] width 45 height 8
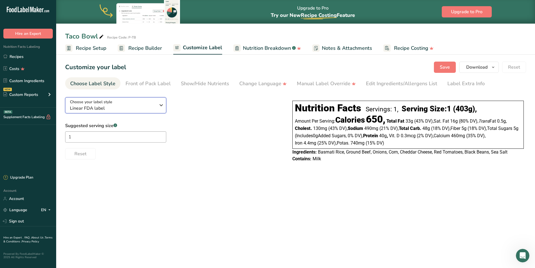
click at [159, 107] on icon "button" at bounding box center [161, 105] width 7 height 10
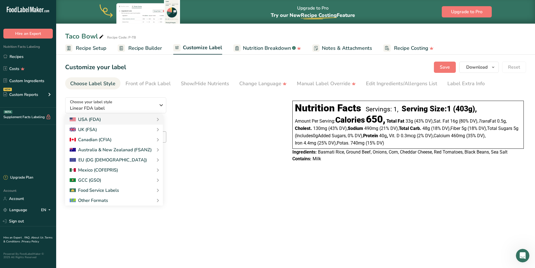
click at [377, 170] on section "Customize your label Save Download Choose what to show on your downloaded label…" at bounding box center [295, 115] width 479 height 124
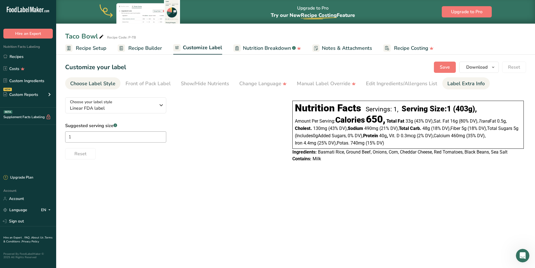
click at [464, 84] on div "Label Extra Info" at bounding box center [466, 84] width 37 height 8
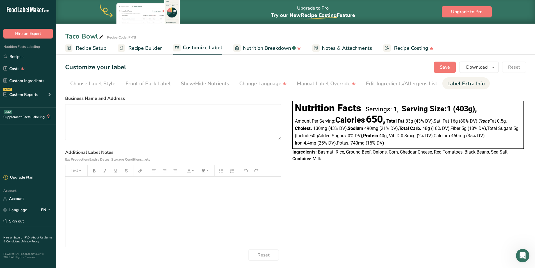
click at [461, 82] on div "Label Extra Info" at bounding box center [466, 84] width 37 height 8
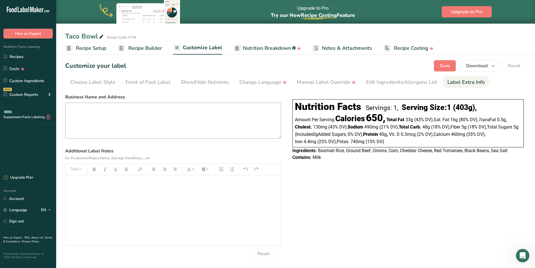
scroll to position [2, 0]
click at [101, 108] on textarea at bounding box center [173, 120] width 216 height 36
type textarea "Good Bowl [DOMAIN_NAME]"
click at [78, 190] on div "﻿" at bounding box center [173, 210] width 216 height 70
click at [282, 232] on div "Choose your label style Linear FDA label USA (FDA) Standard FDA label Tabular F…" at bounding box center [295, 175] width 461 height 168
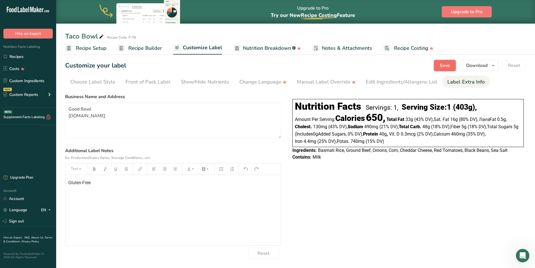
click at [449, 65] on span "Save" at bounding box center [445, 65] width 10 height 7
click at [293, 186] on p "Gluten-Free" at bounding box center [409, 183] width 232 height 7
click at [100, 110] on textarea "Good Bowl [DOMAIN_NAME]" at bounding box center [173, 120] width 216 height 36
click at [69, 185] on p "Gluten-Free" at bounding box center [173, 182] width 210 height 7
drag, startPoint x: 70, startPoint y: 182, endPoint x: 93, endPoint y: 182, distance: 22.5
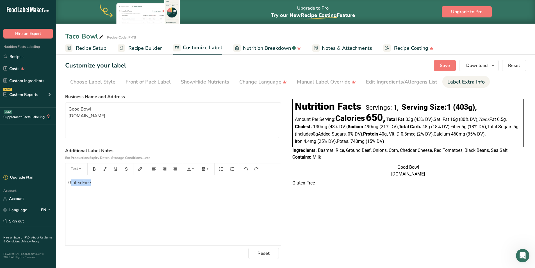
click at [93, 182] on p "Gluten-Free" at bounding box center [173, 182] width 210 height 7
drag, startPoint x: 93, startPoint y: 182, endPoint x: 98, endPoint y: 185, distance: 6.2
click at [93, 182] on p "Gluten-Free" at bounding box center [173, 182] width 210 height 7
click at [99, 186] on div "Gluten-Free" at bounding box center [173, 210] width 216 height 70
click at [68, 182] on div "Gluten-Free" at bounding box center [173, 210] width 216 height 70
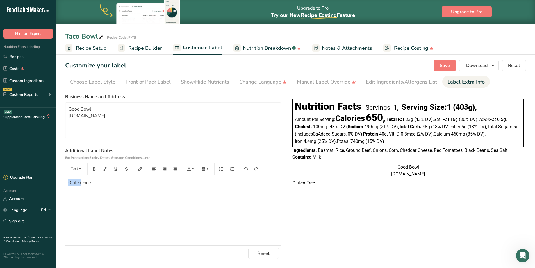
drag, startPoint x: 68, startPoint y: 182, endPoint x: 80, endPoint y: 182, distance: 12.4
click at [74, 182] on div "Gluten-Free" at bounding box center [173, 210] width 216 height 70
click at [107, 182] on p "-FreGlutene" at bounding box center [173, 182] width 210 height 7
drag, startPoint x: 91, startPoint y: 185, endPoint x: 71, endPoint y: 184, distance: 20.3
click at [71, 184] on p "-FreGlutene" at bounding box center [173, 182] width 210 height 7
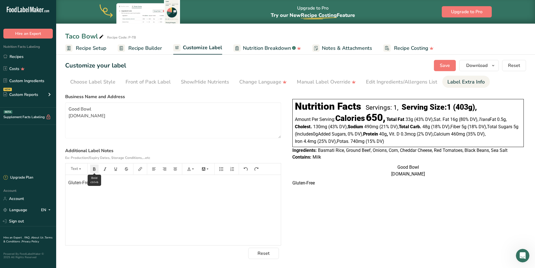
click at [96, 169] on icon "button" at bounding box center [94, 169] width 4 height 4
click at [94, 173] on button "button" at bounding box center [94, 168] width 8 height 9
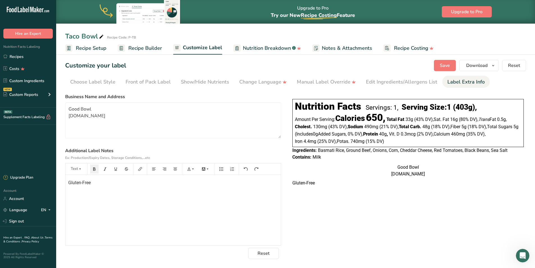
click at [80, 185] on p "Gluten-Free" at bounding box center [173, 182] width 210 height 7
click at [93, 170] on icon "button" at bounding box center [94, 168] width 3 height 3
click at [127, 184] on p "Gluten-Free" at bounding box center [173, 182] width 210 height 7
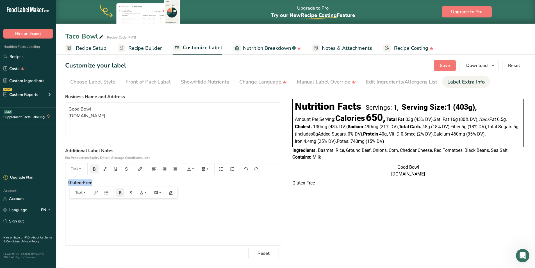
click at [208, 194] on div "Gluten-Free" at bounding box center [173, 210] width 216 height 70
click at [300, 227] on div "Choose your label style Linear FDA label USA (FDA) Standard FDA label Tabular F…" at bounding box center [295, 175] width 461 height 168
click at [448, 65] on span "Save" at bounding box center [445, 65] width 10 height 7
click at [390, 86] on link "Edit Ingredients/Allergens List" at bounding box center [401, 82] width 71 height 13
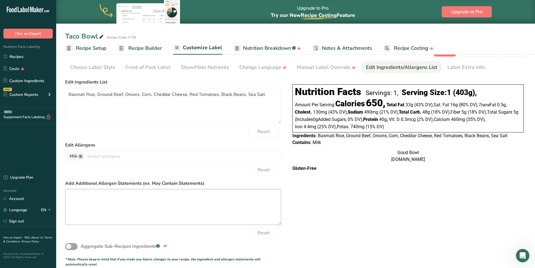
scroll to position [24, 0]
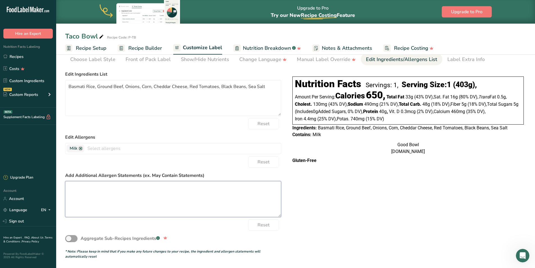
click at [135, 189] on textarea at bounding box center [173, 199] width 216 height 36
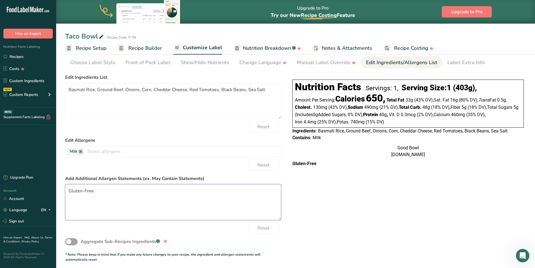
scroll to position [0, 0]
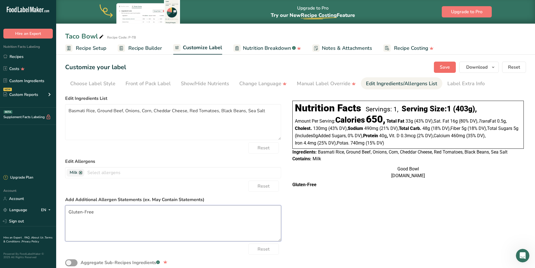
type textarea "Gluten-Free"
click at [447, 69] on span "Save" at bounding box center [445, 67] width 10 height 7
click at [68, 212] on textarea "Gluten-Free" at bounding box center [173, 223] width 216 height 36
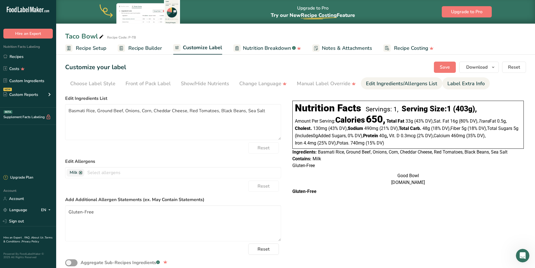
click at [463, 86] on div "Label Extra Info" at bounding box center [466, 84] width 37 height 8
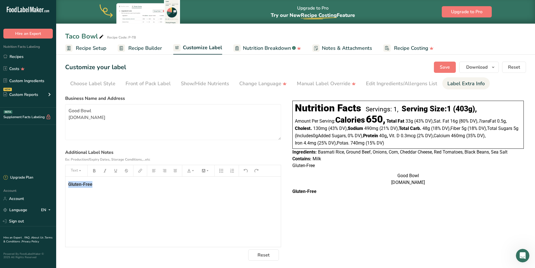
drag, startPoint x: 103, startPoint y: 185, endPoint x: 66, endPoint y: 184, distance: 37.1
click at [66, 184] on div "Gluten-Free" at bounding box center [173, 211] width 216 height 70
click at [304, 251] on div "Choose your label style Linear FDA label USA (FDA) Standard FDA label Tabular F…" at bounding box center [295, 177] width 461 height 168
click at [449, 67] on span "Save" at bounding box center [445, 67] width 10 height 7
click at [393, 88] on link "Edit Ingredients/Allergens List" at bounding box center [401, 83] width 71 height 13
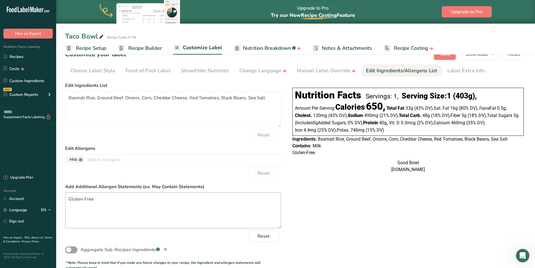
scroll to position [24, 0]
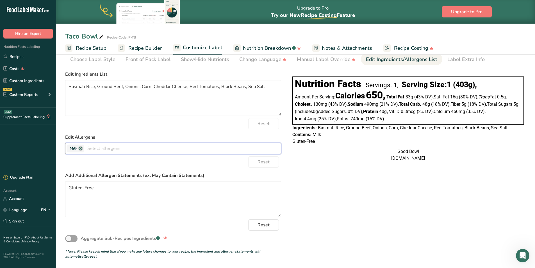
click at [102, 149] on input "text" at bounding box center [182, 148] width 197 height 9
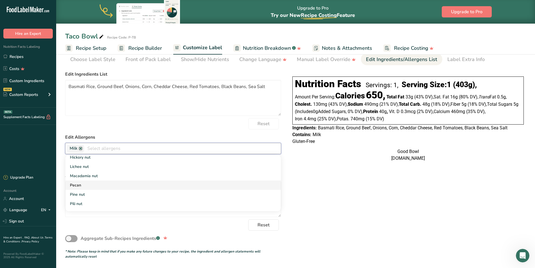
scroll to position [253, 0]
click at [345, 202] on div "Choose your label style Linear FDA label USA (FDA) Standard FDA label Tabular F…" at bounding box center [295, 164] width 461 height 190
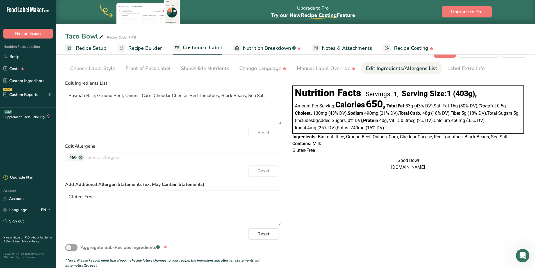
scroll to position [0, 0]
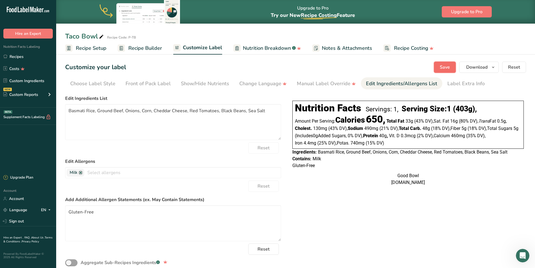
click at [448, 68] on span "Save" at bounding box center [445, 67] width 10 height 7
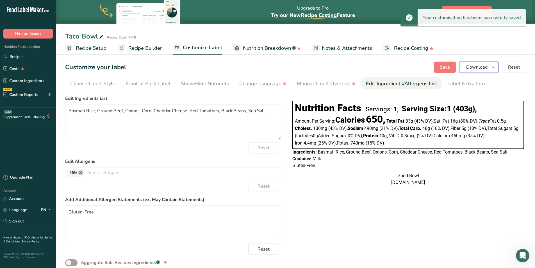
click at [494, 68] on icon "button" at bounding box center [493, 67] width 4 height 7
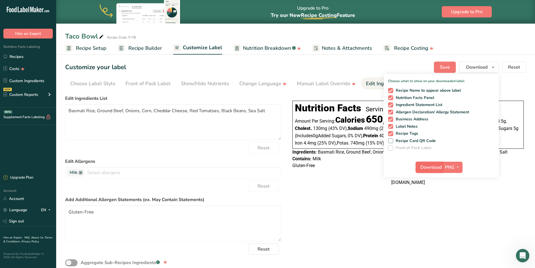
click at [437, 168] on span "Download" at bounding box center [431, 167] width 21 height 7
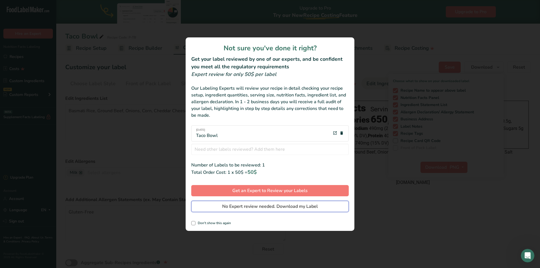
click at [248, 208] on span "No Expert review needed. Download my Label" at bounding box center [270, 206] width 96 height 7
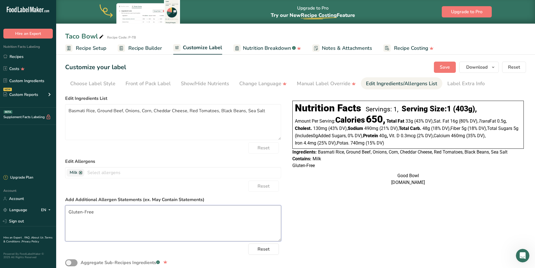
drag, startPoint x: 95, startPoint y: 211, endPoint x: 67, endPoint y: 212, distance: 28.1
click at [67, 212] on textarea "Gluten-Free" at bounding box center [173, 223] width 216 height 36
click at [324, 221] on div "Choose your label style Linear FDA label USA (FDA) Standard FDA label Tabular F…" at bounding box center [295, 188] width 461 height 190
click at [443, 67] on span "Save" at bounding box center [445, 67] width 10 height 7
click at [462, 84] on div "Label Extra Info" at bounding box center [466, 84] width 37 height 8
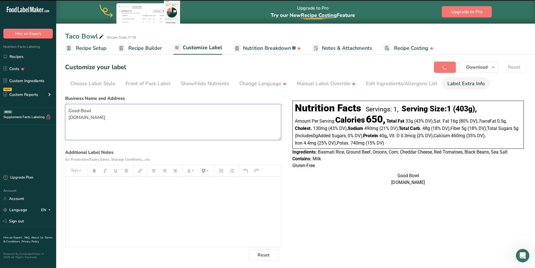
click at [74, 109] on textarea "Good Bowl [DOMAIN_NAME]" at bounding box center [173, 122] width 216 height 36
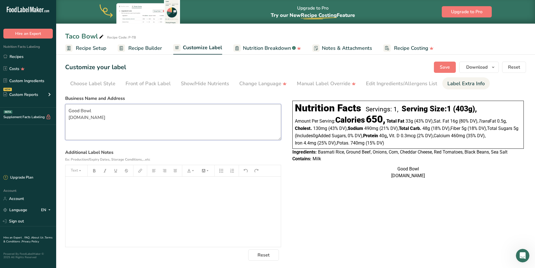
click at [107, 111] on textarea "Good Bowl [DOMAIN_NAME]" at bounding box center [173, 122] width 216 height 36
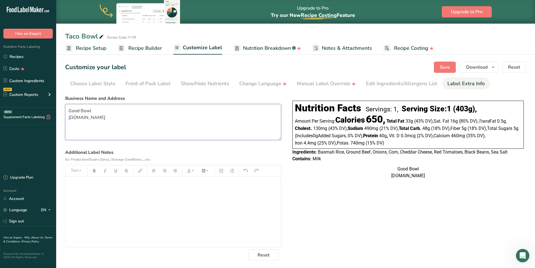
drag, startPoint x: 124, startPoint y: 118, endPoint x: 67, endPoint y: 110, distance: 57.1
click at [67, 110] on textarea "Good Bowl [DOMAIN_NAME]" at bounding box center [173, 122] width 216 height 36
click at [125, 116] on textarea "Good Bowl [DOMAIN_NAME]" at bounding box center [173, 122] width 216 height 36
drag, startPoint x: 125, startPoint y: 116, endPoint x: 73, endPoint y: 109, distance: 52.4
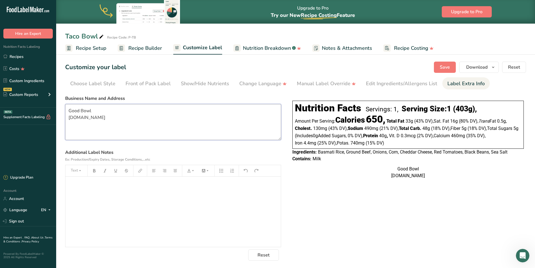
click at [73, 109] on textarea "Good Bowl [DOMAIN_NAME]" at bounding box center [173, 122] width 216 height 36
click at [245, 152] on label "Additional Label Notes Ex: Production/Expiry Dates, Storage Conditions,...etc" at bounding box center [173, 155] width 216 height 13
click at [445, 66] on span "Save" at bounding box center [445, 67] width 10 height 7
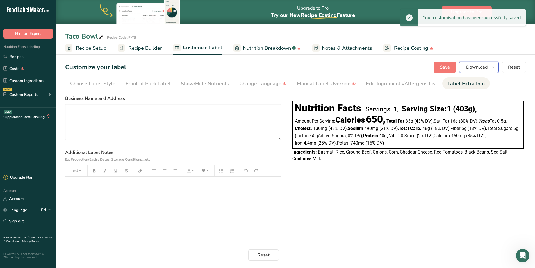
click at [492, 68] on icon "button" at bounding box center [493, 67] width 4 height 7
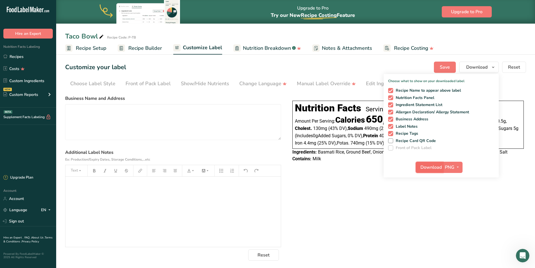
click at [436, 169] on span "Download" at bounding box center [431, 167] width 21 height 7
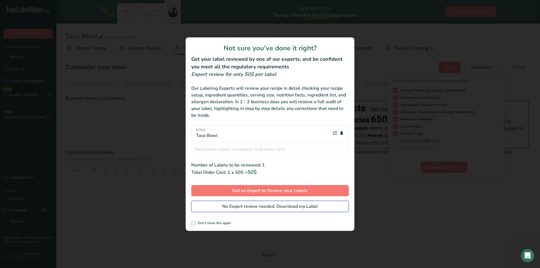
click at [284, 207] on span "No Expert review needed. Download my Label" at bounding box center [270, 206] width 96 height 7
